Goal: Information Seeking & Learning: Learn about a topic

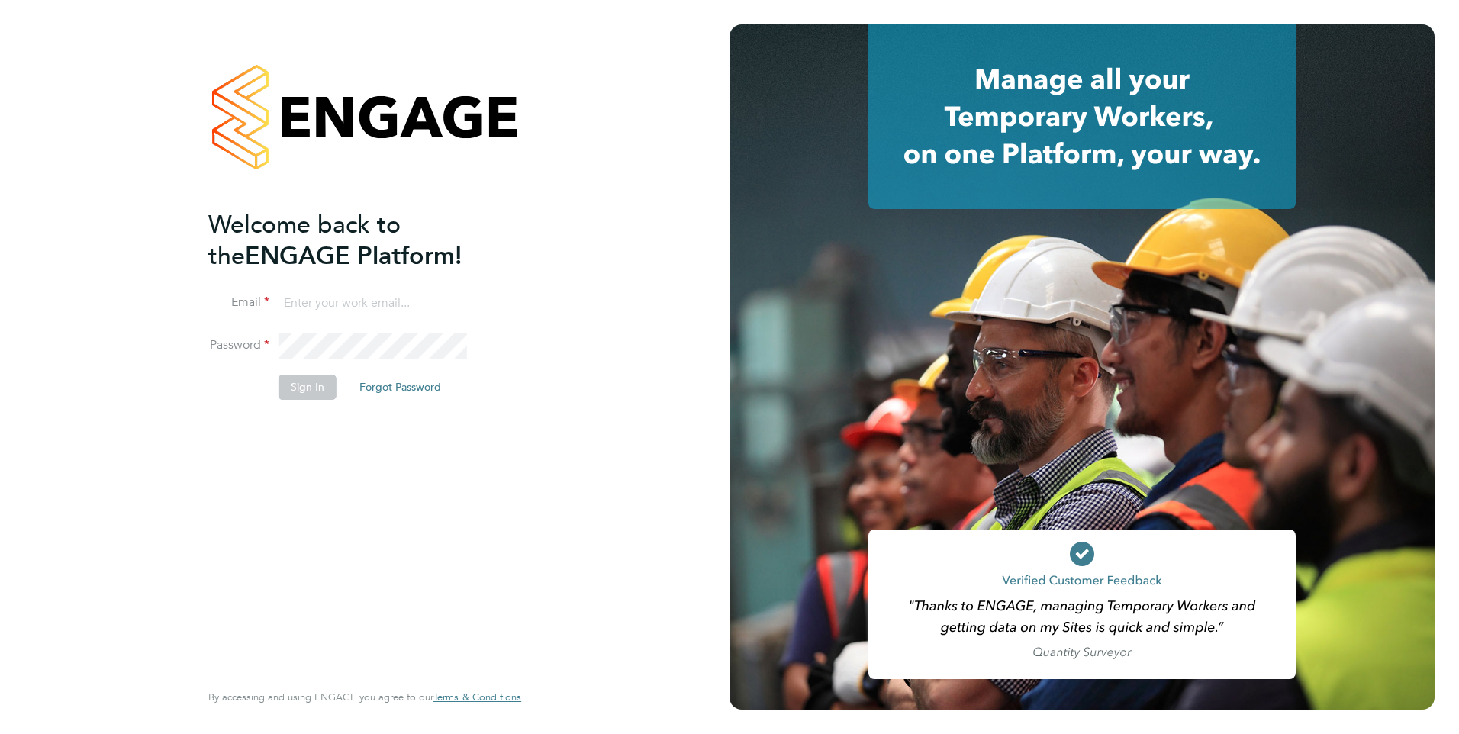
type input "Pallvi.Raghvani@ncclondon.ac.uk"
click at [304, 390] on button "Sign In" at bounding box center [308, 387] width 58 height 24
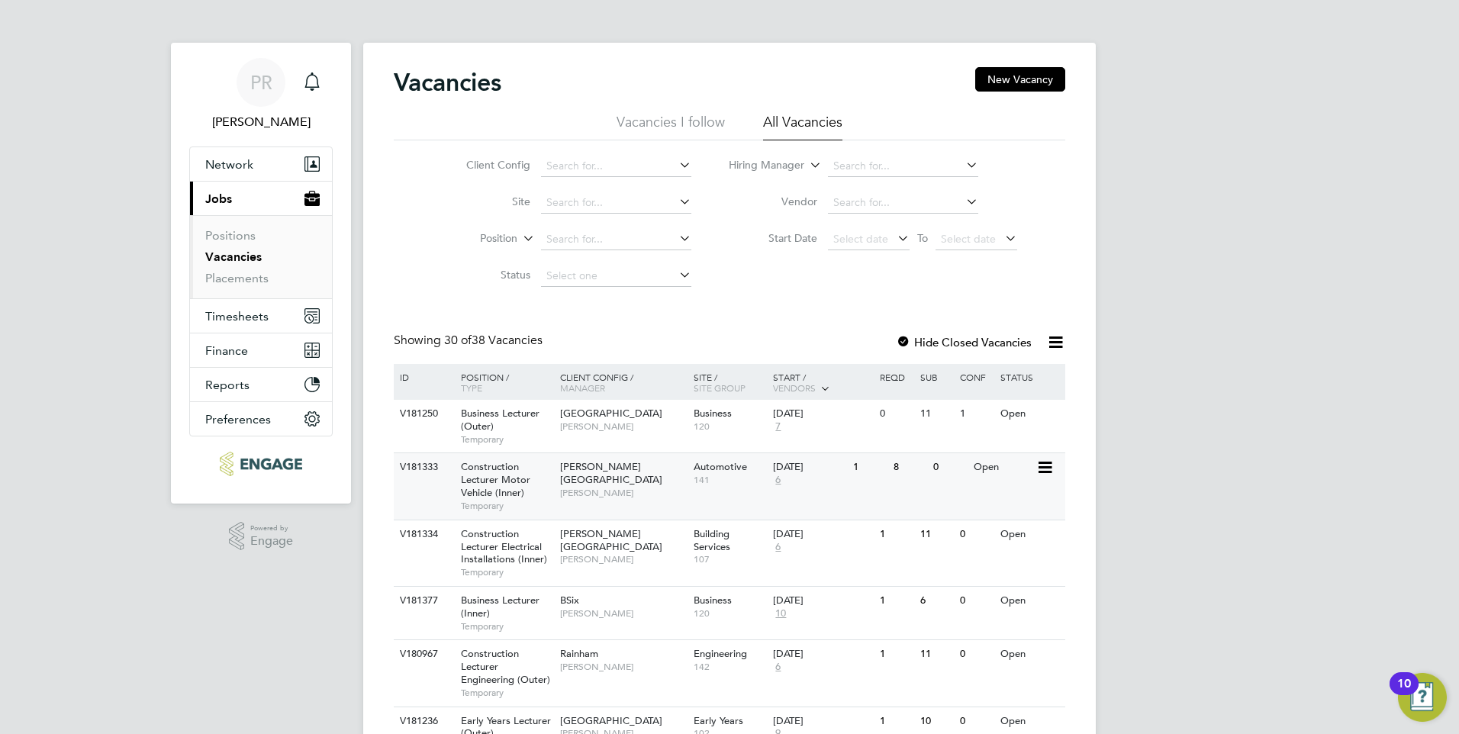
click at [535, 466] on div "Construction Lecturer Motor Vehicle (Inner) Temporary" at bounding box center [503, 486] width 107 height 66
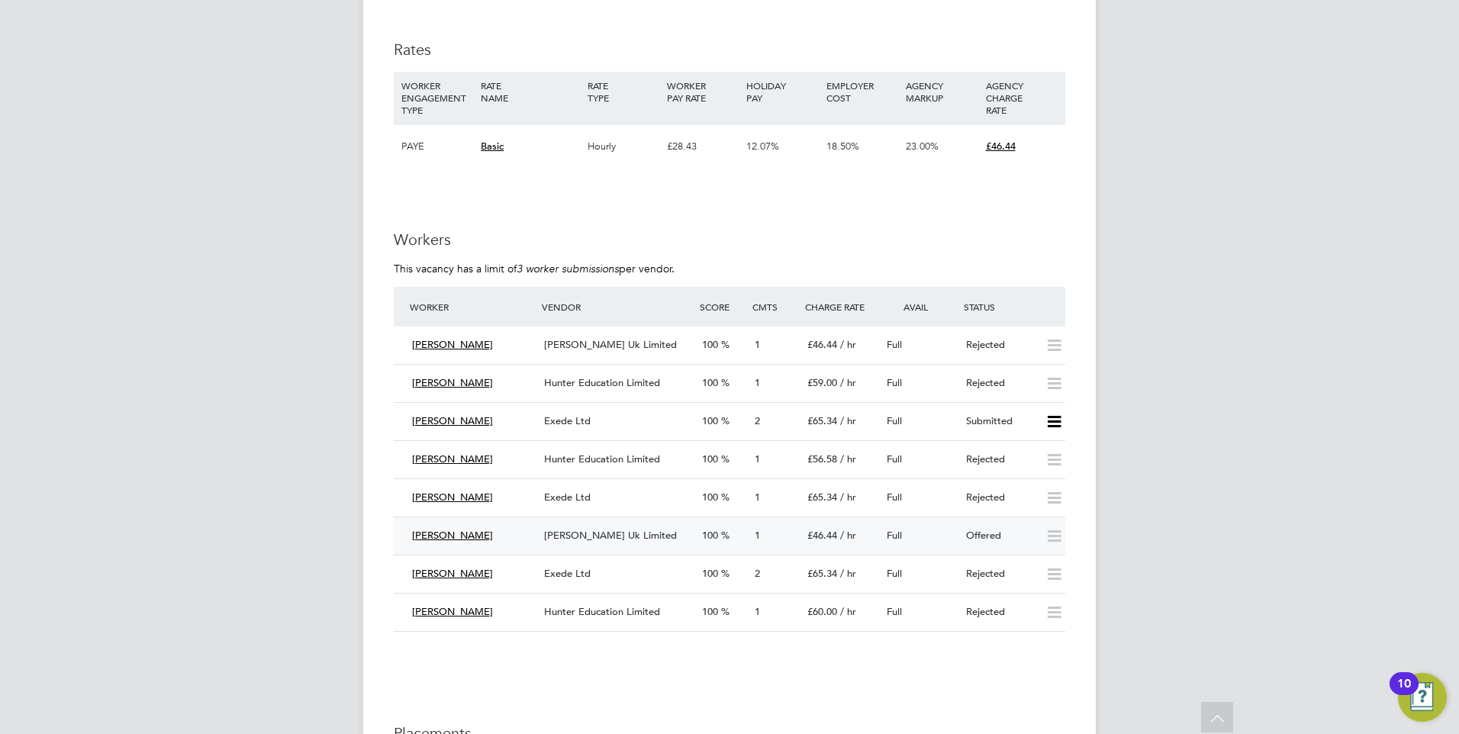
click at [972, 537] on div "Offered" at bounding box center [999, 536] width 79 height 25
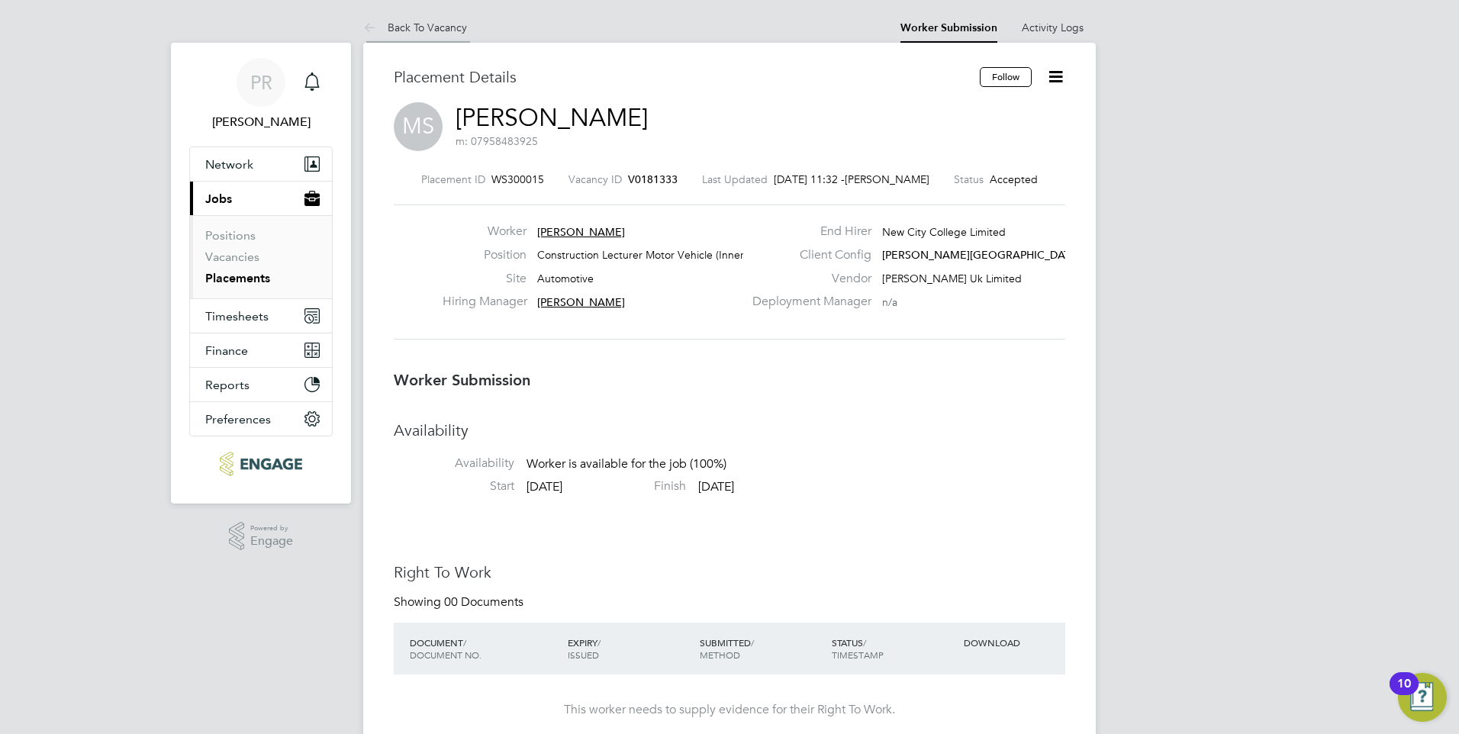
click at [375, 28] on icon at bounding box center [372, 28] width 19 height 19
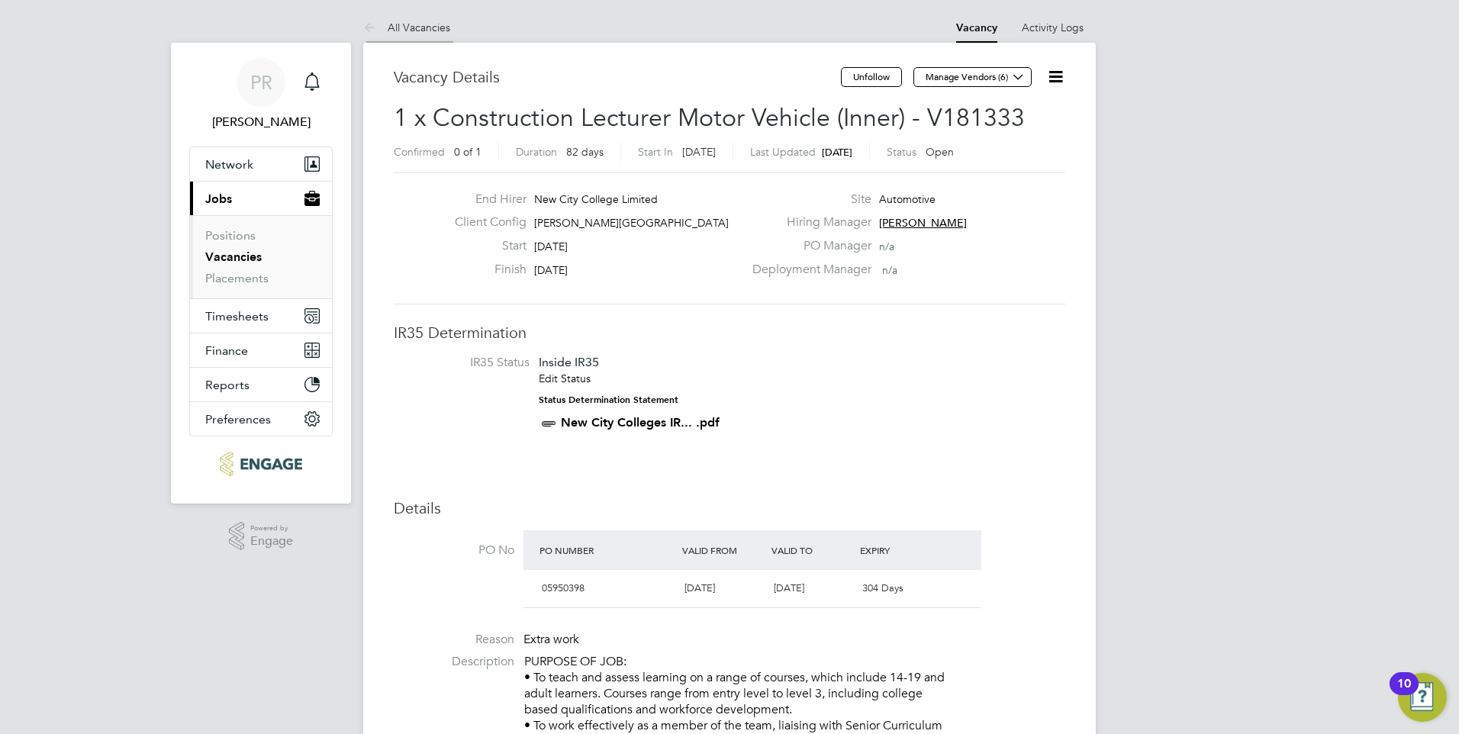
click at [398, 27] on link "All Vacancies" at bounding box center [406, 28] width 87 height 14
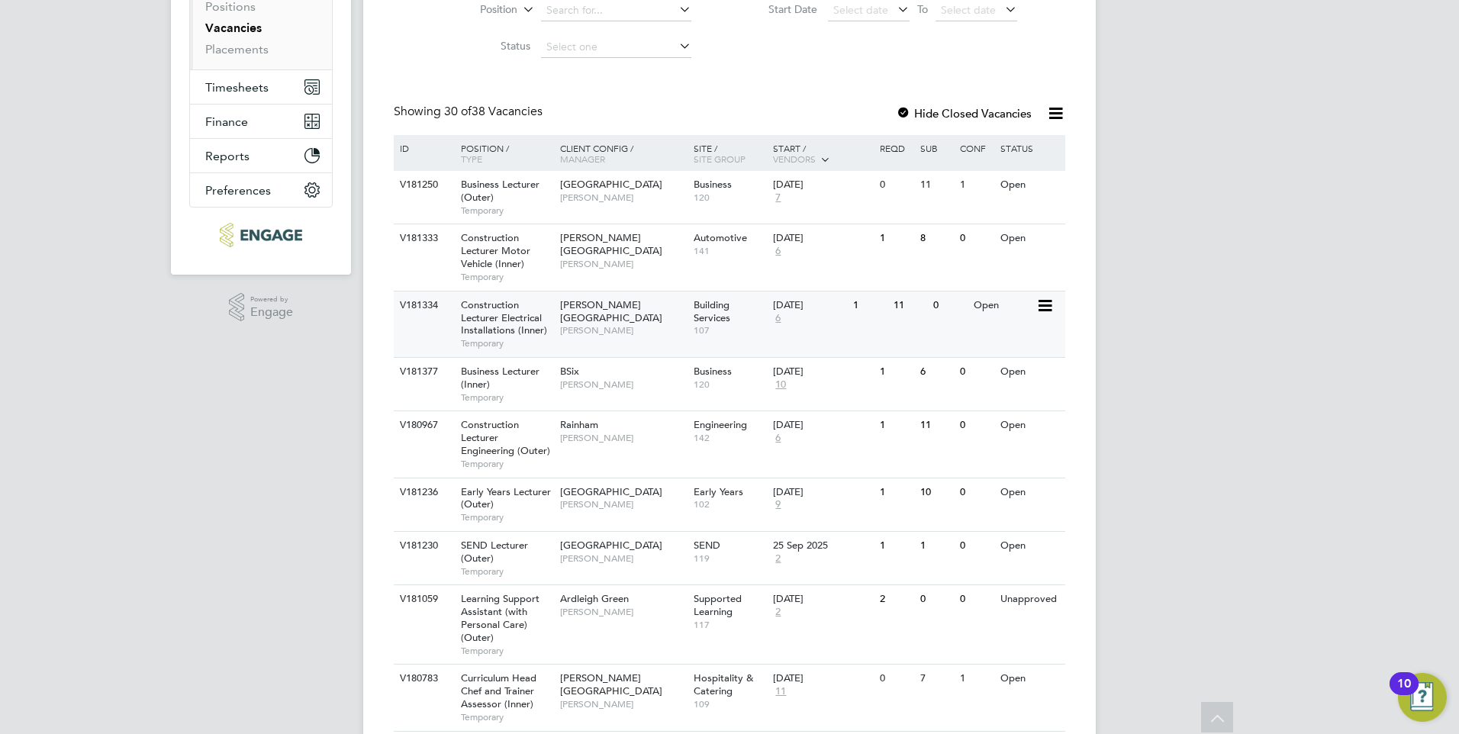
click at [608, 330] on div "Hackney Campus Christopher Taylor" at bounding box center [623, 318] width 134 height 53
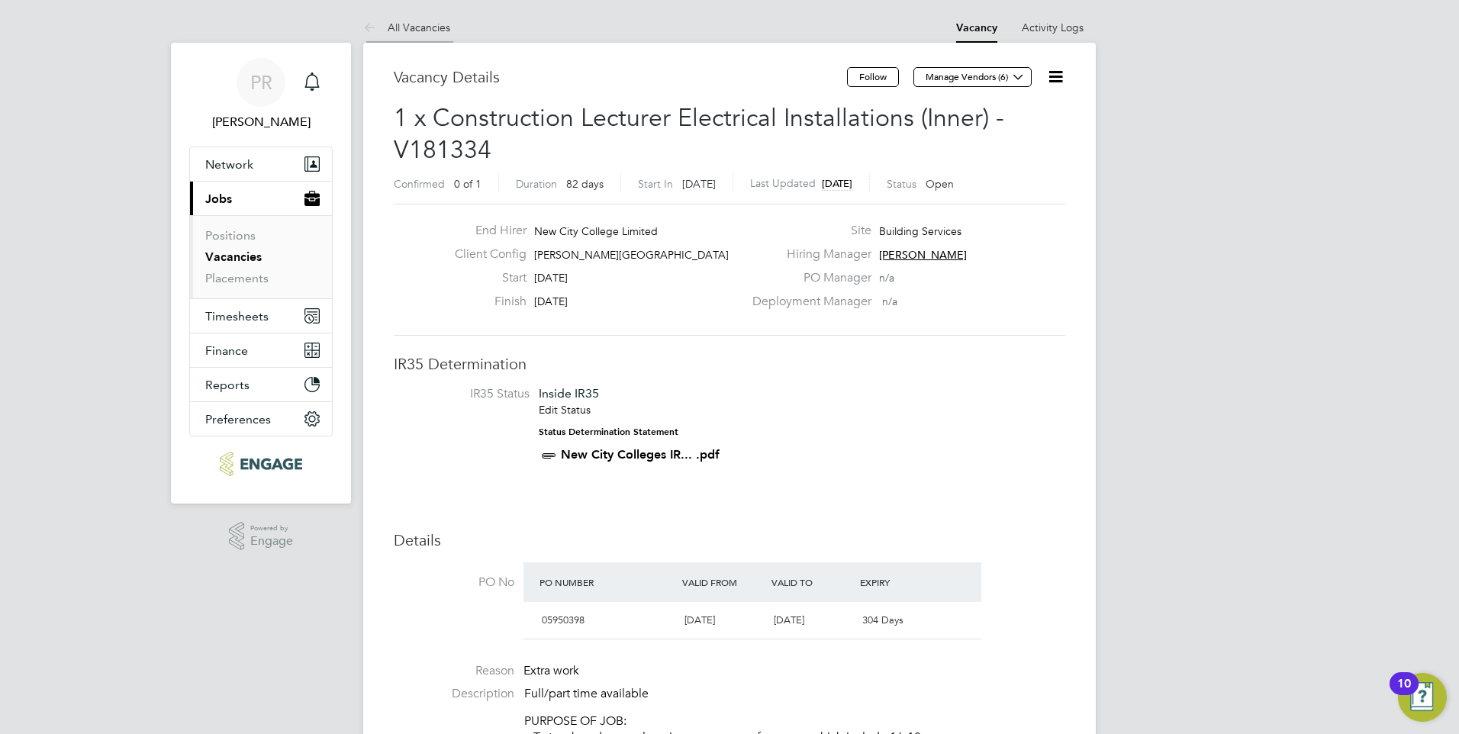
click at [419, 35] on li "All Vacancies" at bounding box center [406, 27] width 87 height 31
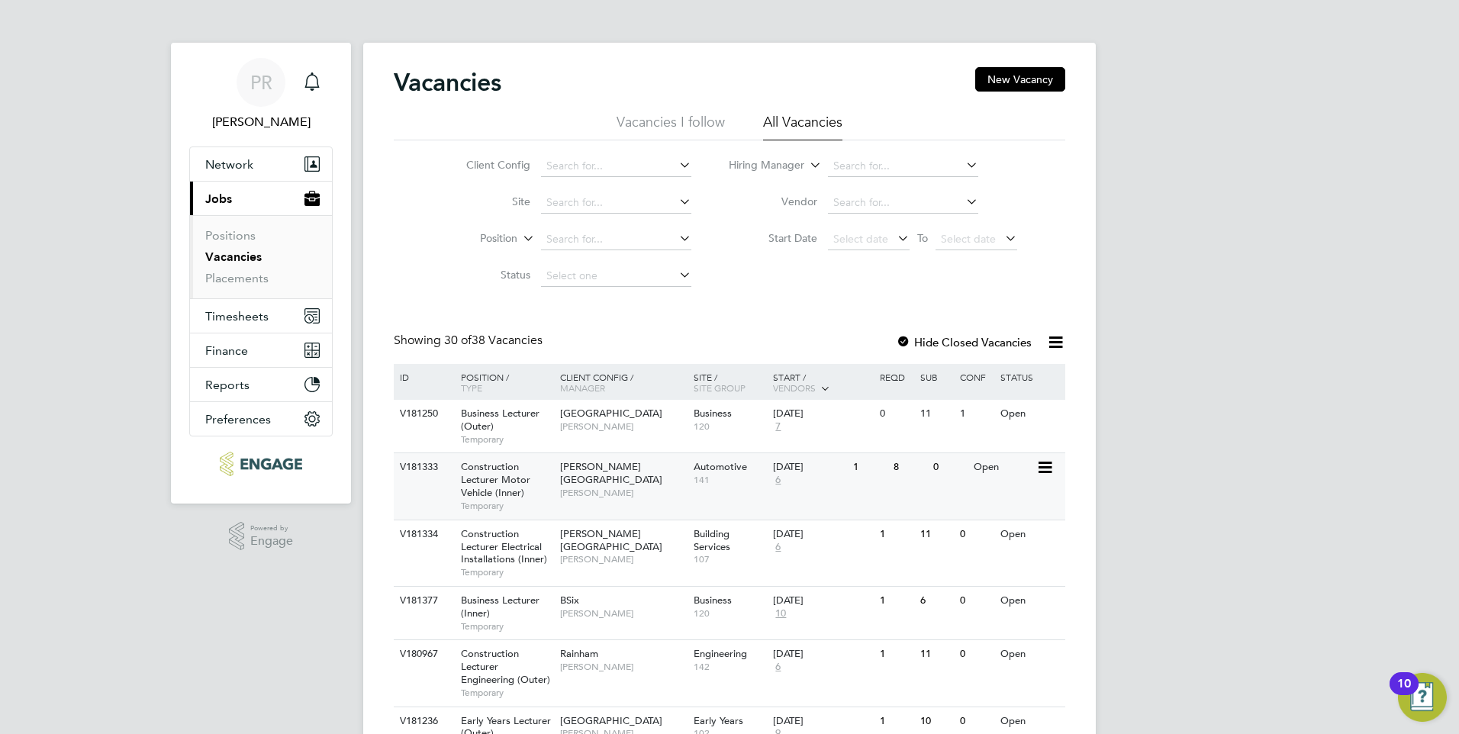
click at [590, 553] on span "[PERSON_NAME]" at bounding box center [623, 559] width 126 height 12
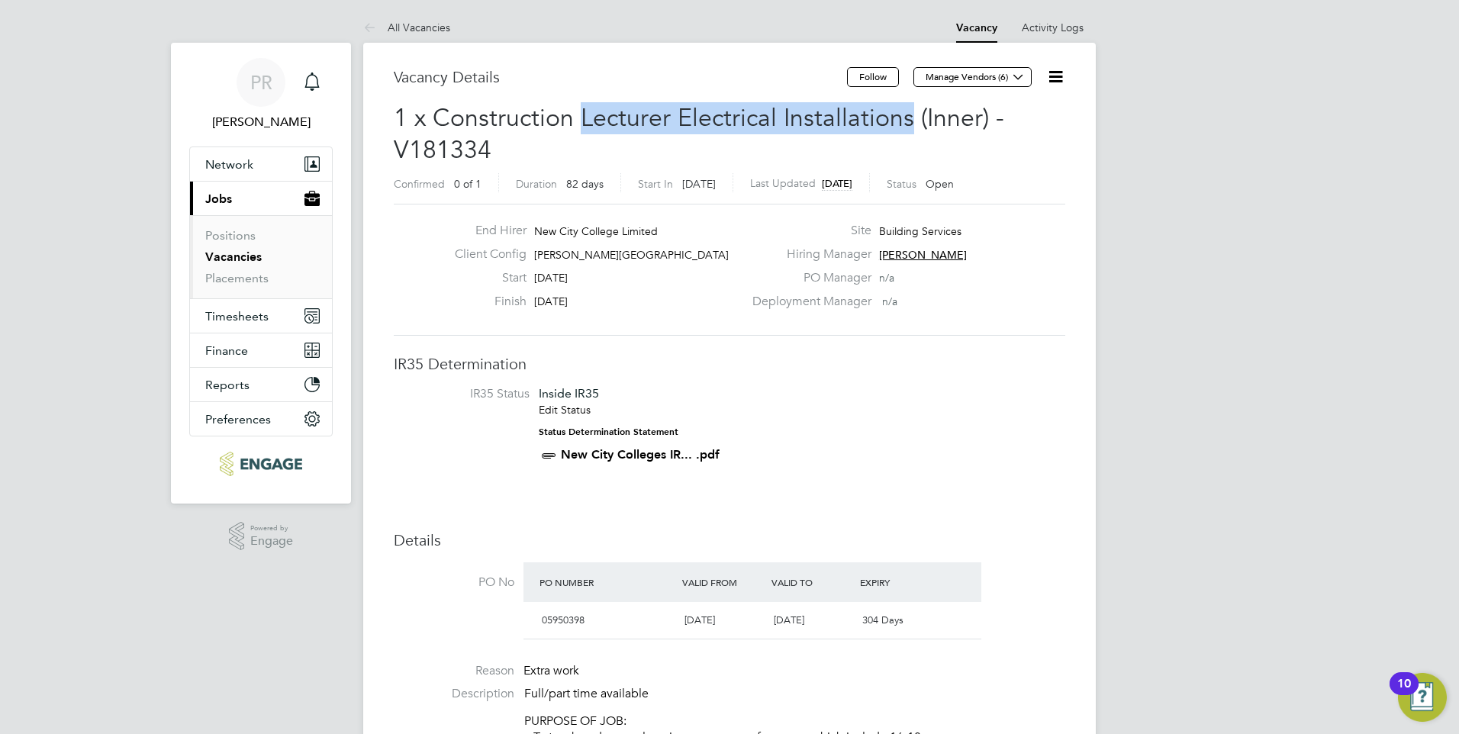
drag, startPoint x: 583, startPoint y: 117, endPoint x: 907, endPoint y: 124, distance: 323.7
click at [907, 124] on span "1 x Construction Lecturer Electrical Installations (Inner) - V181334" at bounding box center [699, 134] width 611 height 62
